Goal: Transaction & Acquisition: Purchase product/service

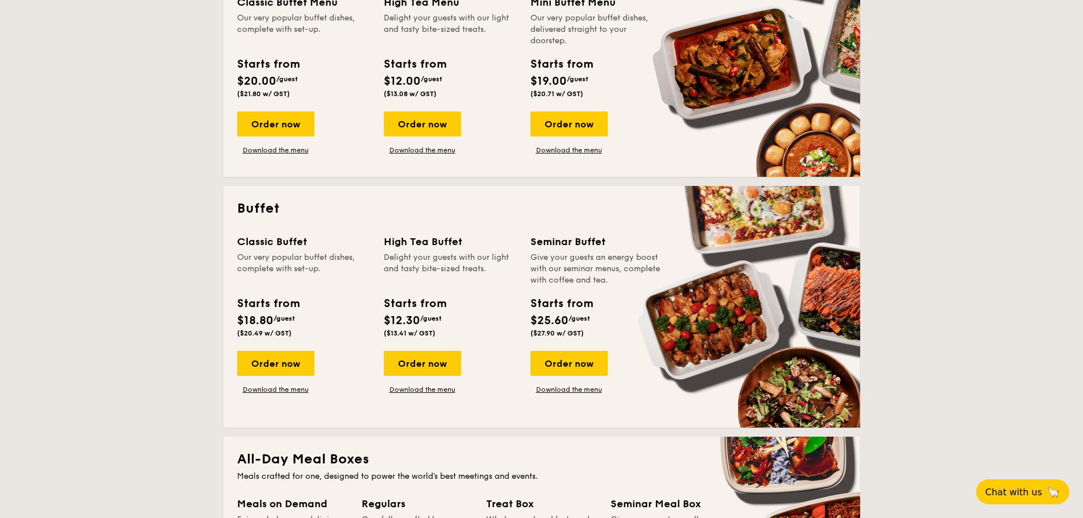
scroll to position [341, 0]
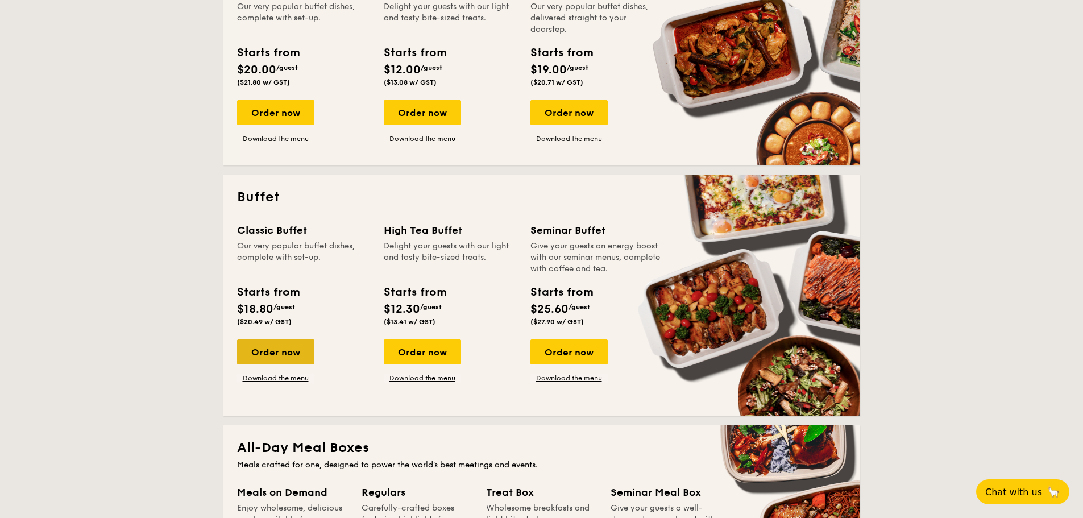
drag, startPoint x: 305, startPoint y: 353, endPoint x: 318, endPoint y: 358, distance: 14.0
click at [306, 353] on div "Order now" at bounding box center [275, 351] width 77 height 25
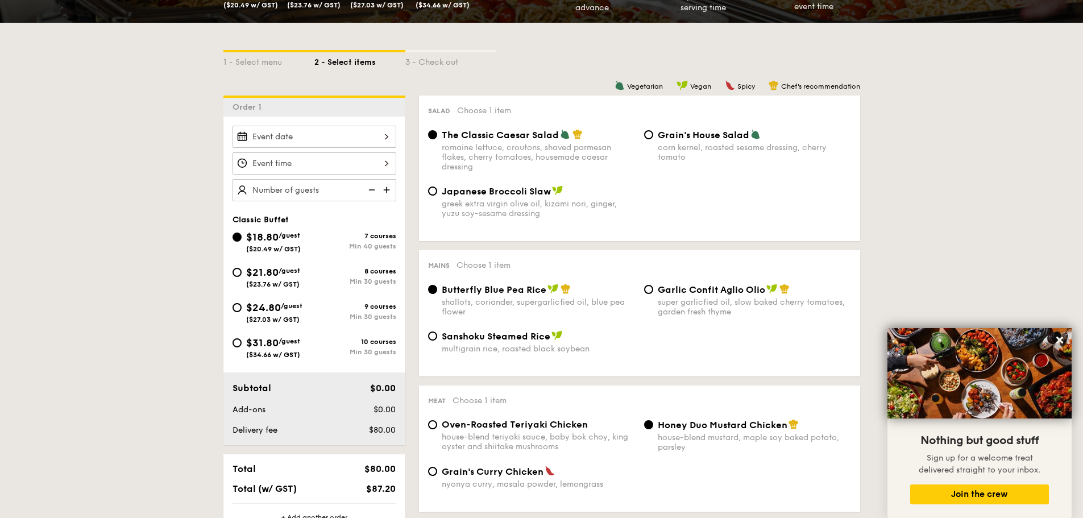
scroll to position [227, 0]
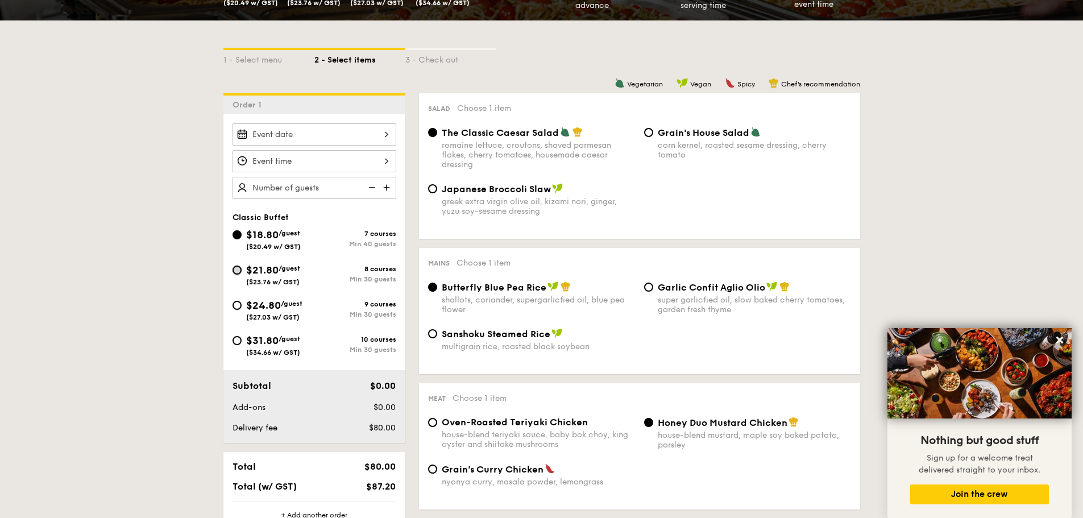
click at [238, 270] on input "$21.80 /guest ($23.76 w/ GST) 8 courses Min 30 guests" at bounding box center [237, 270] width 9 height 9
radio input "true"
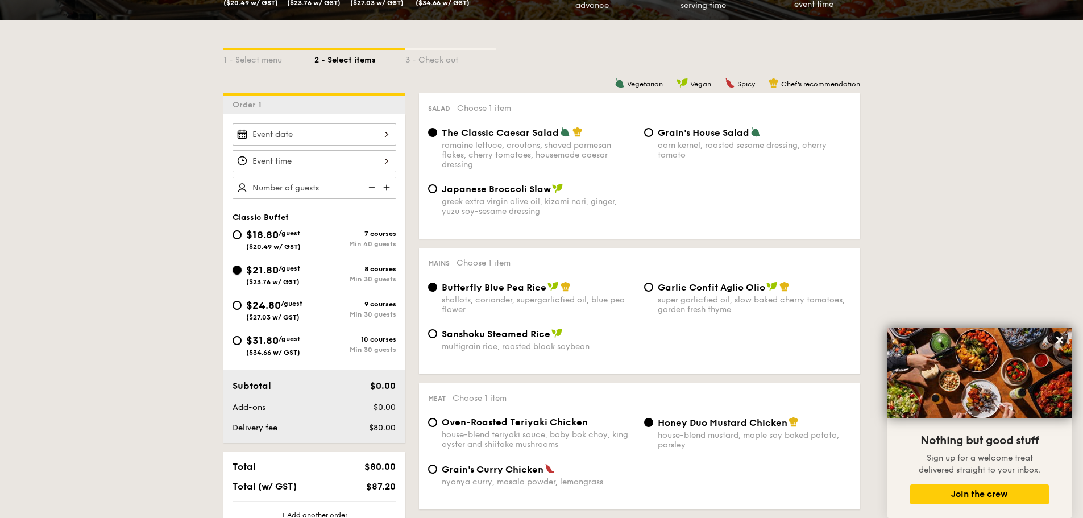
radio input "true"
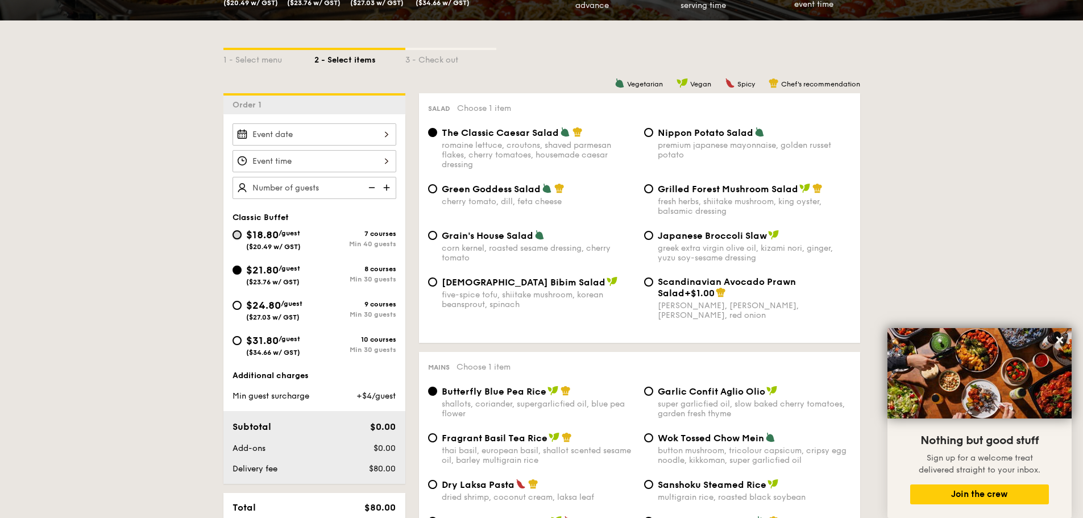
click at [234, 232] on input "$18.80 /guest ($20.49 w/ GST) 7 courses Min 40 guests" at bounding box center [237, 234] width 9 height 9
radio input "true"
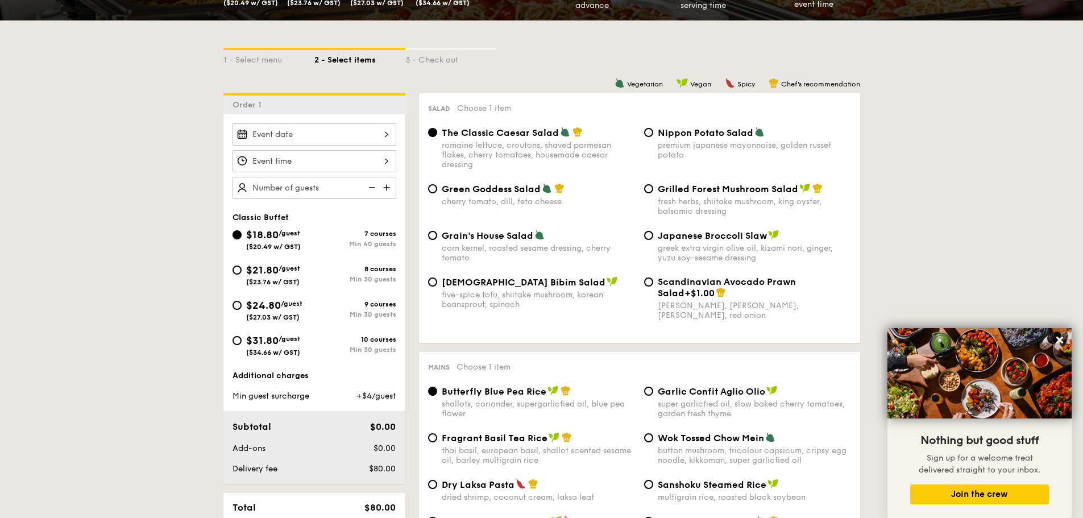
radio input "true"
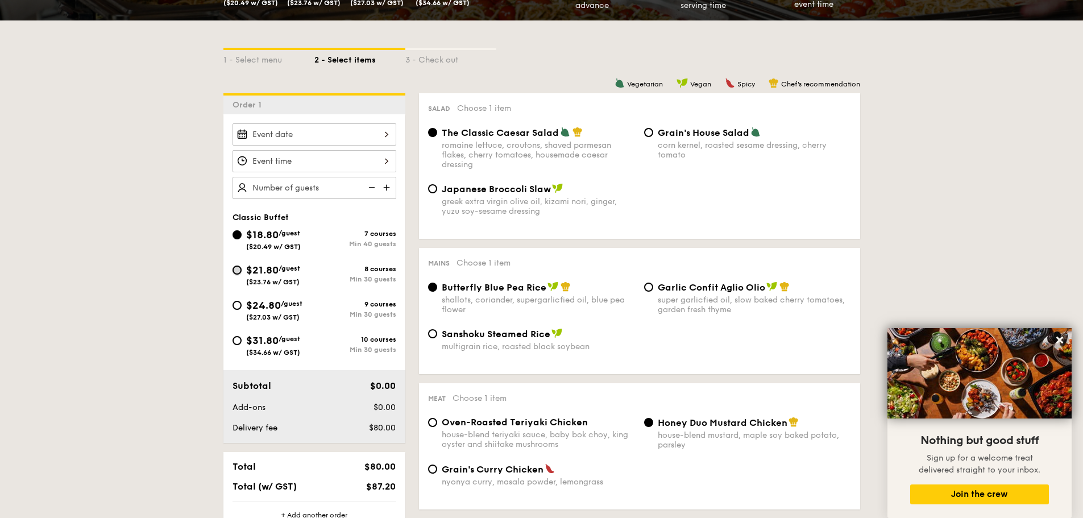
click at [235, 272] on input "$21.80 /guest ($23.76 w/ GST) 8 courses Min 30 guests" at bounding box center [237, 270] width 9 height 9
radio input "true"
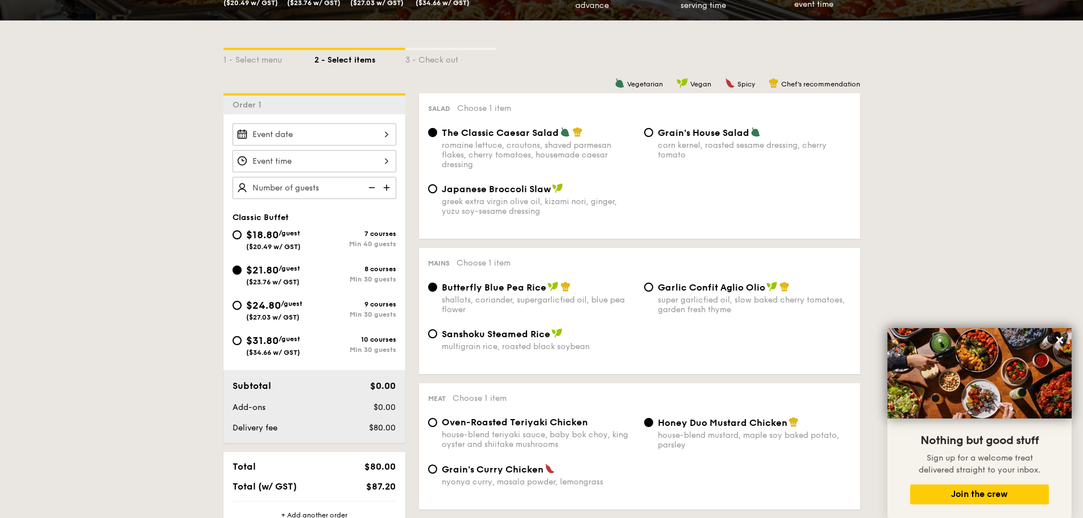
radio input "true"
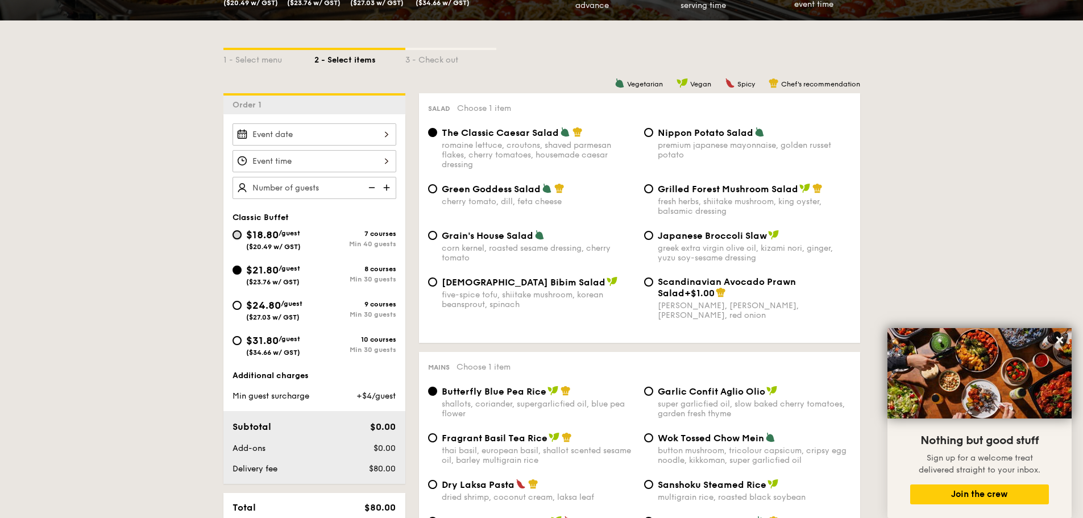
click at [238, 234] on input "$18.80 /guest ($20.49 w/ GST) 7 courses Min 40 guests" at bounding box center [237, 234] width 9 height 9
radio input "true"
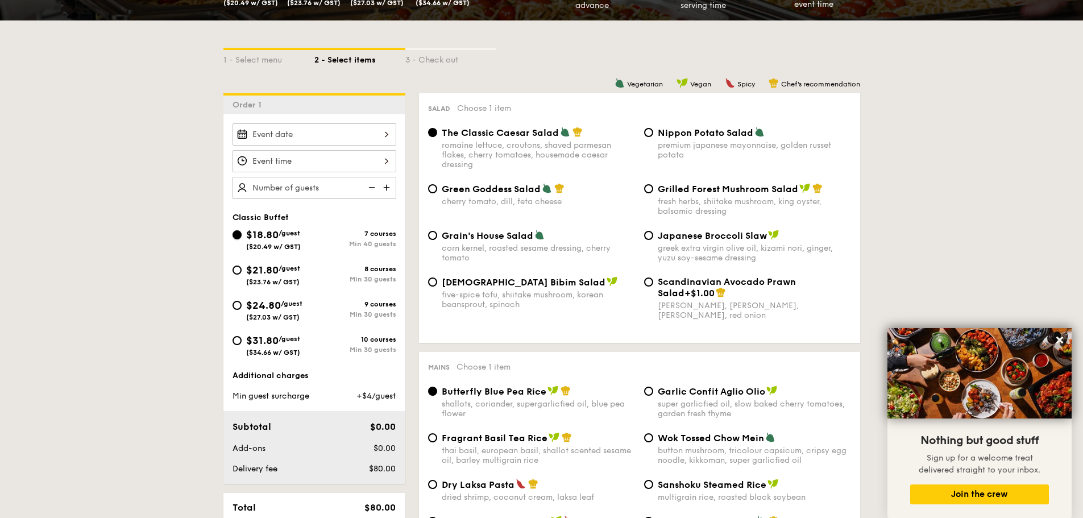
radio input "true"
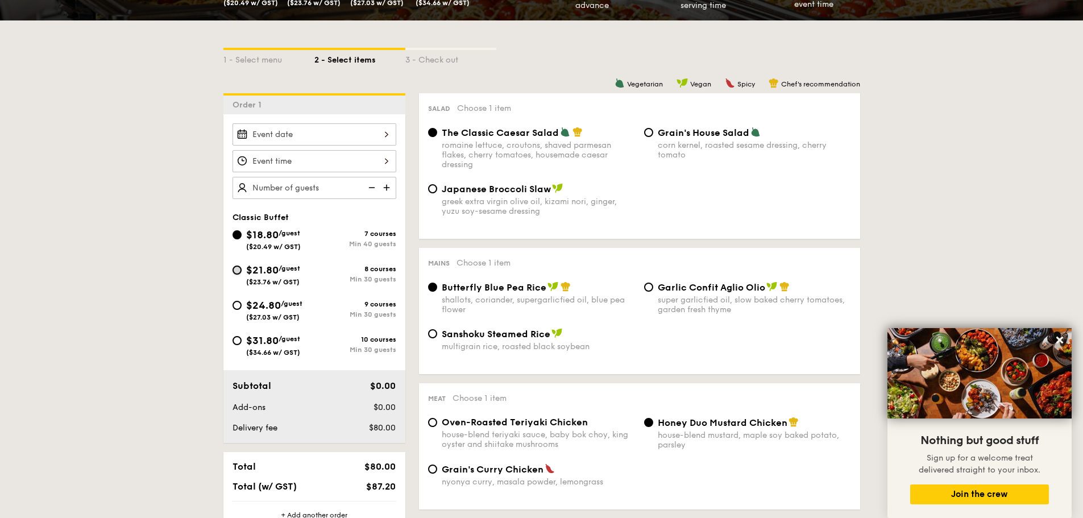
click at [238, 274] on input "$21.80 /guest ($23.76 w/ GST) 8 courses Min 30 guests" at bounding box center [237, 270] width 9 height 9
radio input "true"
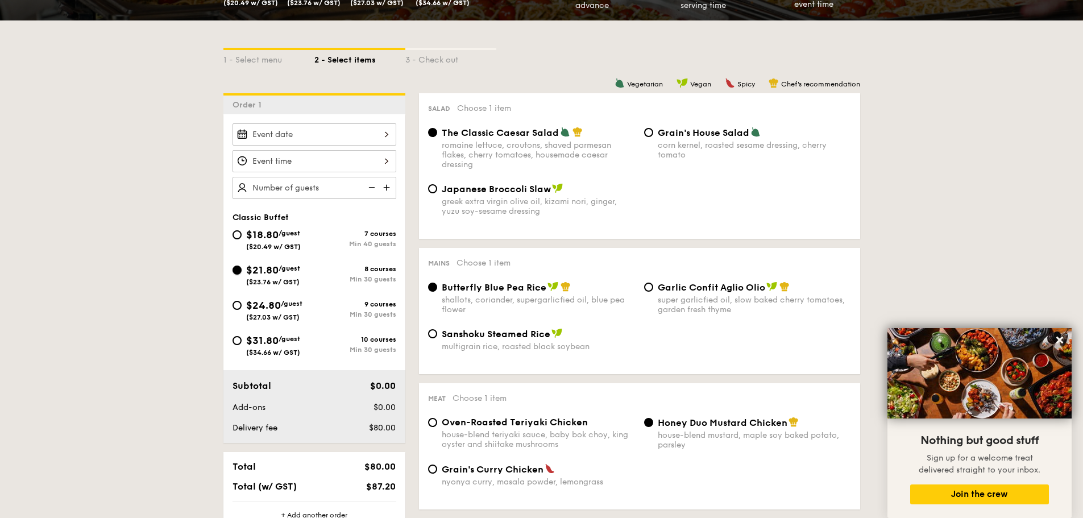
radio input "true"
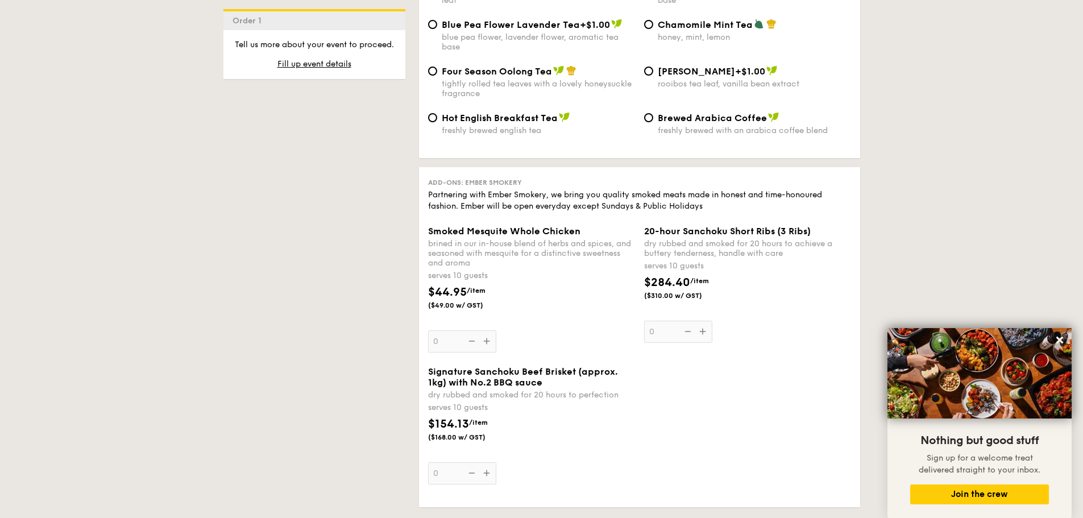
scroll to position [2388, 0]
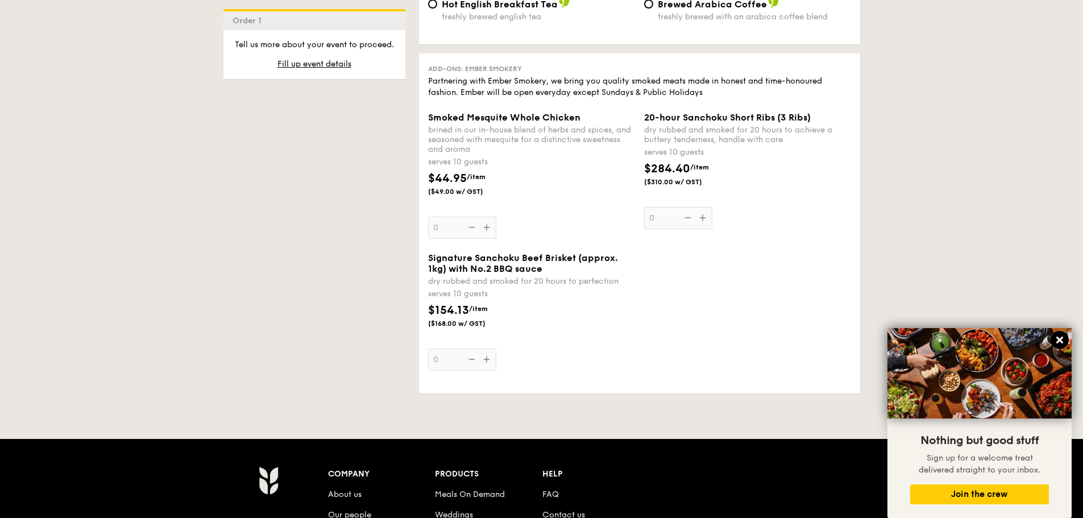
click at [1057, 337] on icon at bounding box center [1060, 340] width 7 height 7
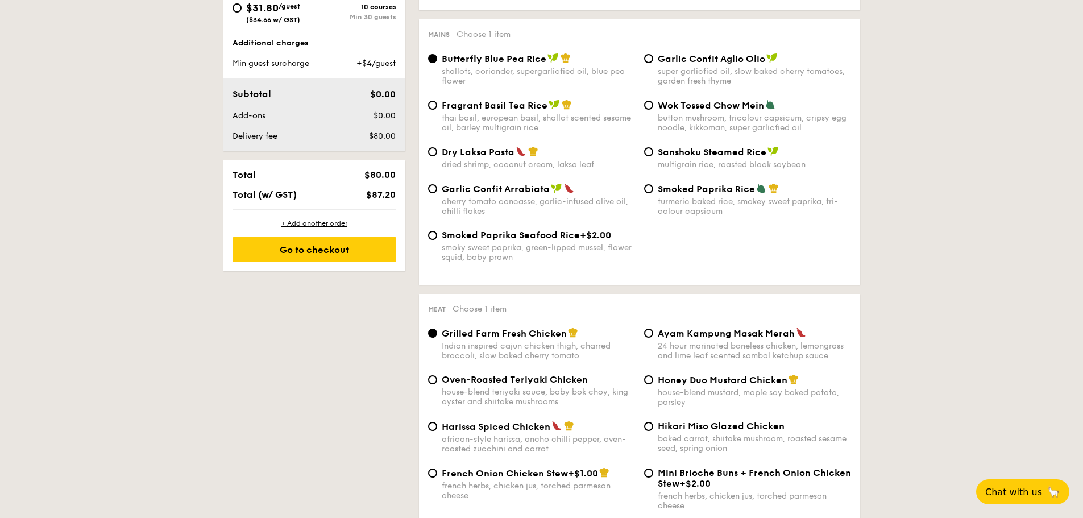
scroll to position [626, 0]
